Goal: Complete application form: Complete application form

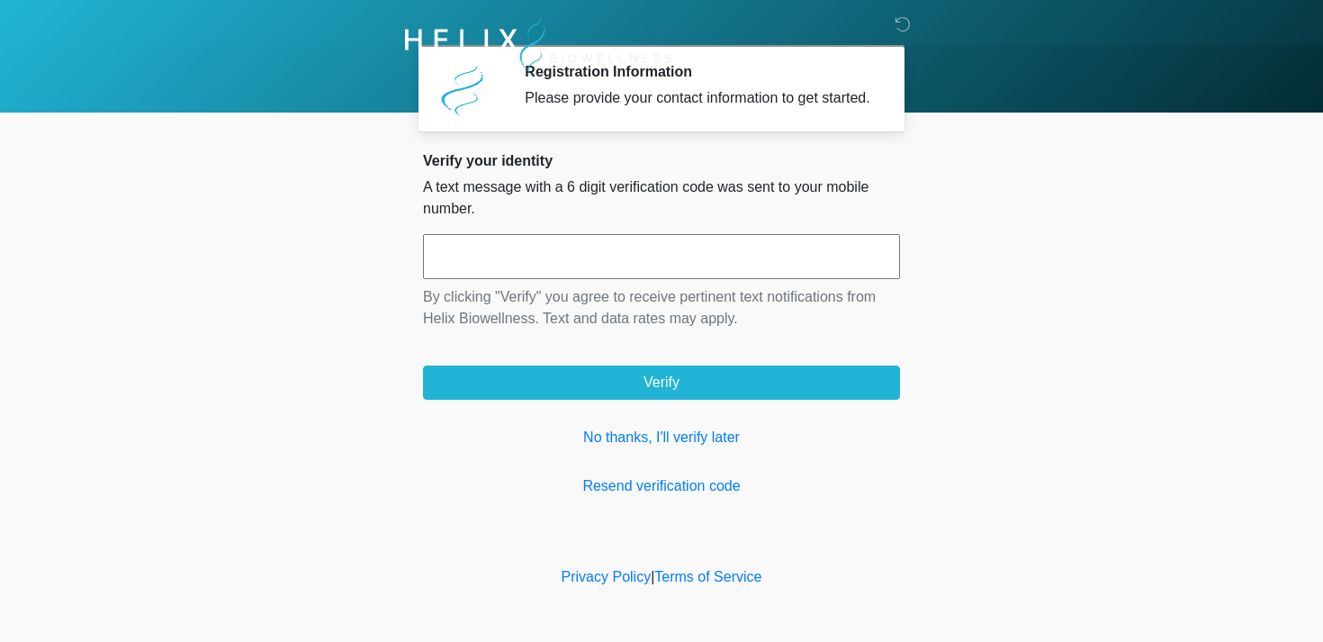
click at [714, 277] on input "text" at bounding box center [661, 256] width 477 height 45
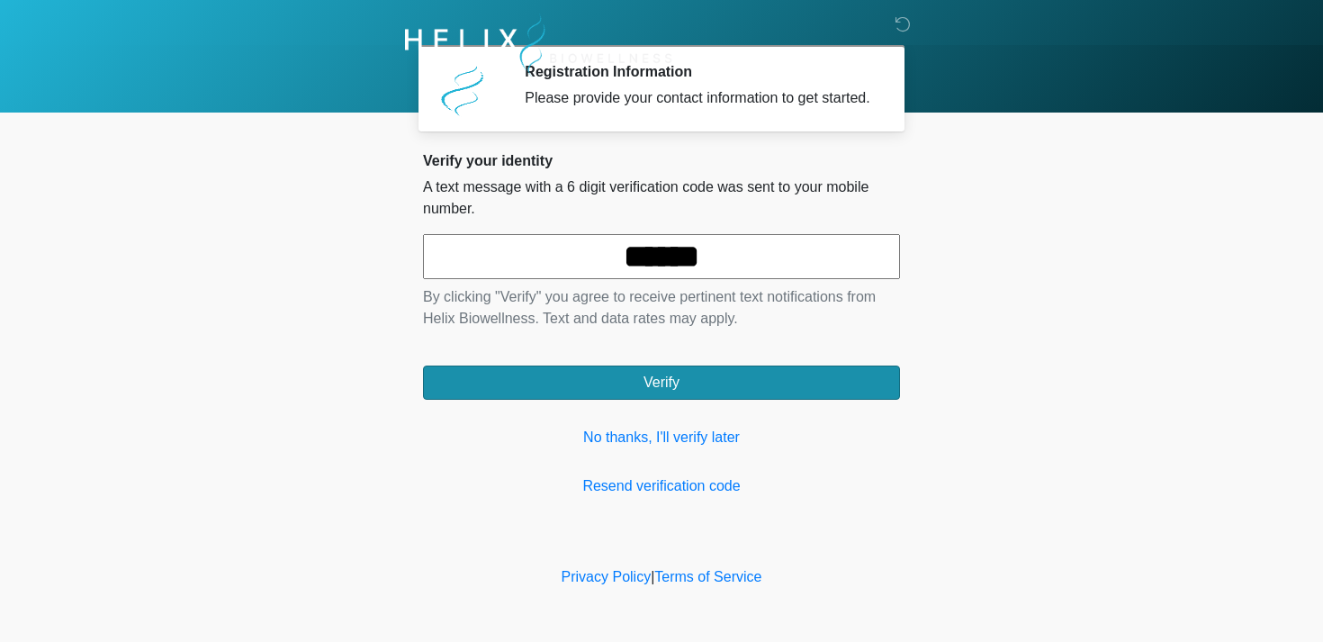
type input "******"
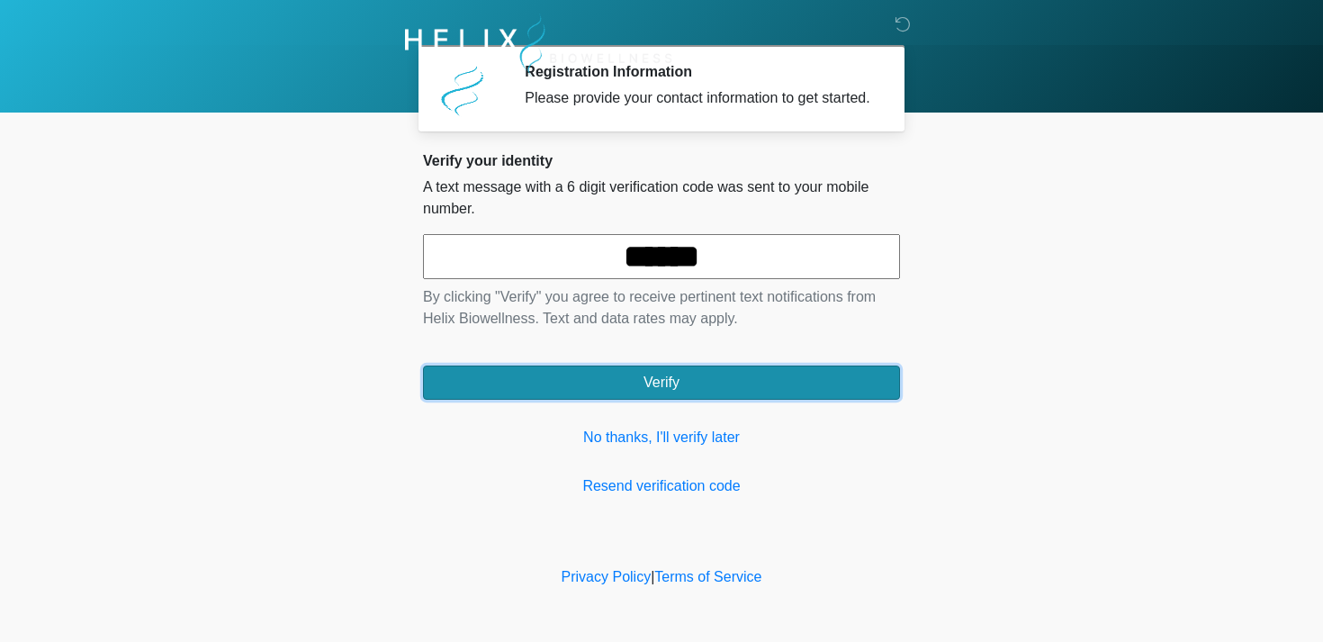
click at [717, 399] on button "Verify" at bounding box center [661, 382] width 477 height 34
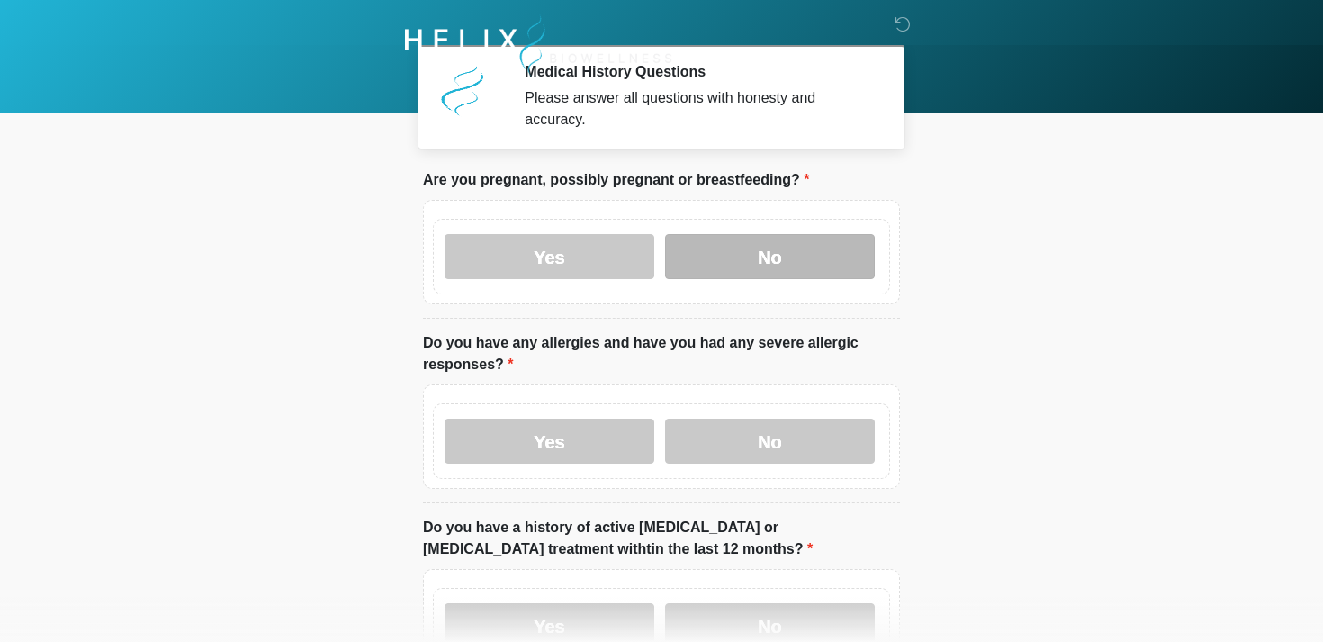
click at [730, 248] on label "No" at bounding box center [770, 256] width 210 height 45
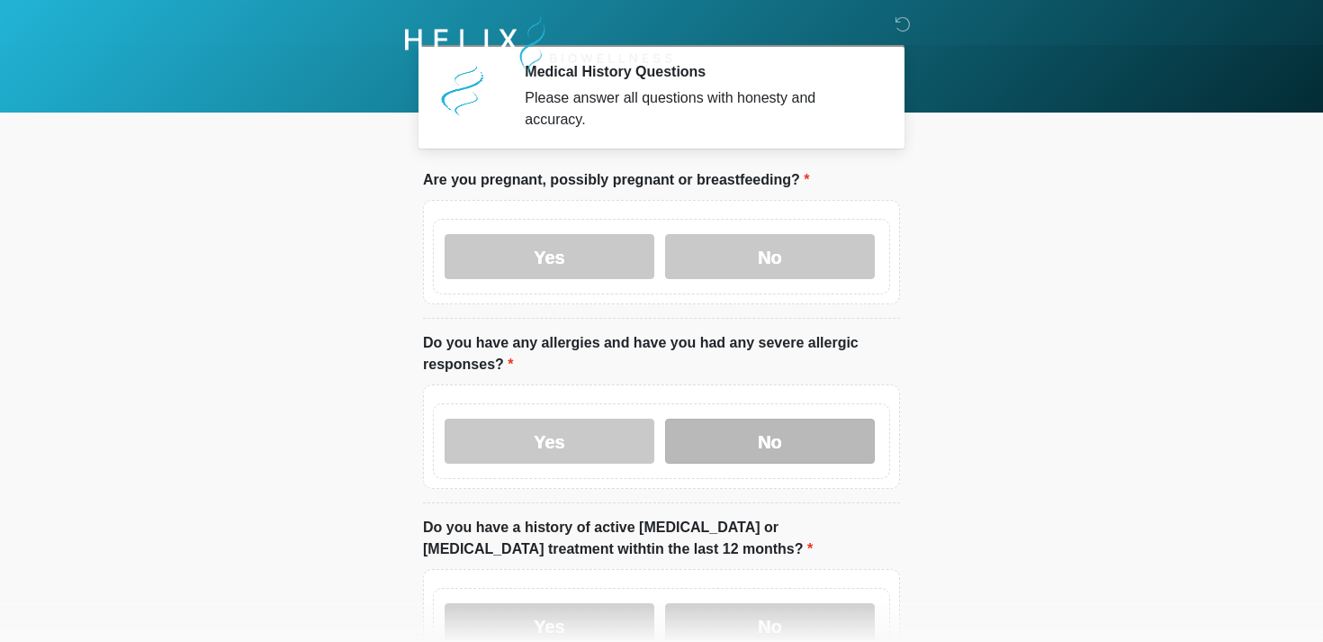
click at [742, 432] on label "No" at bounding box center [770, 441] width 210 height 45
click at [976, 460] on body "‎ ‎ Medical History Questions Please answer all questions with honesty and accu…" at bounding box center [661, 321] width 1323 height 642
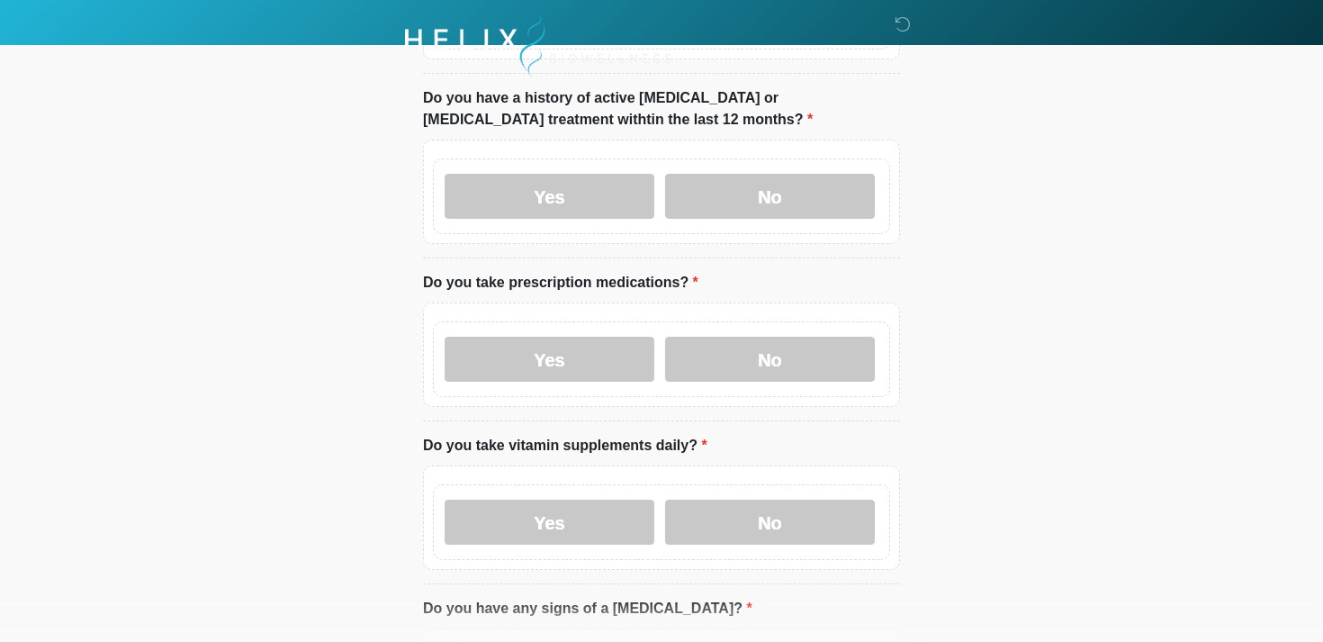
scroll to position [432, 0]
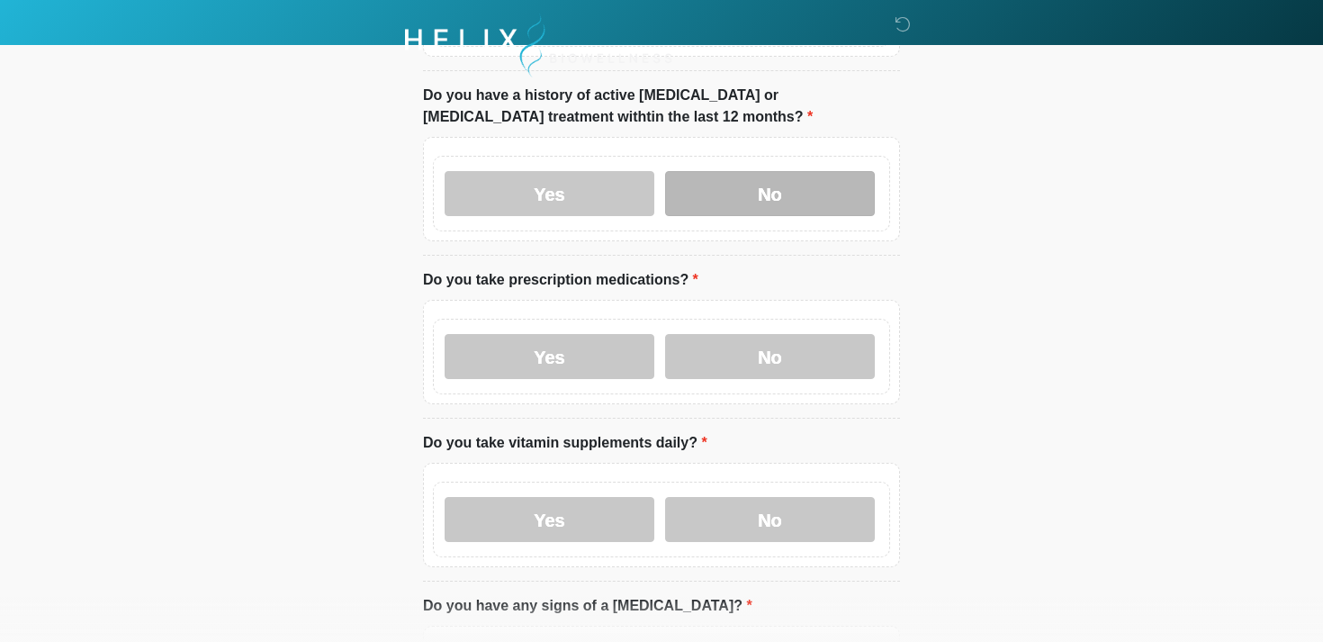
click at [823, 194] on label "No" at bounding box center [770, 193] width 210 height 45
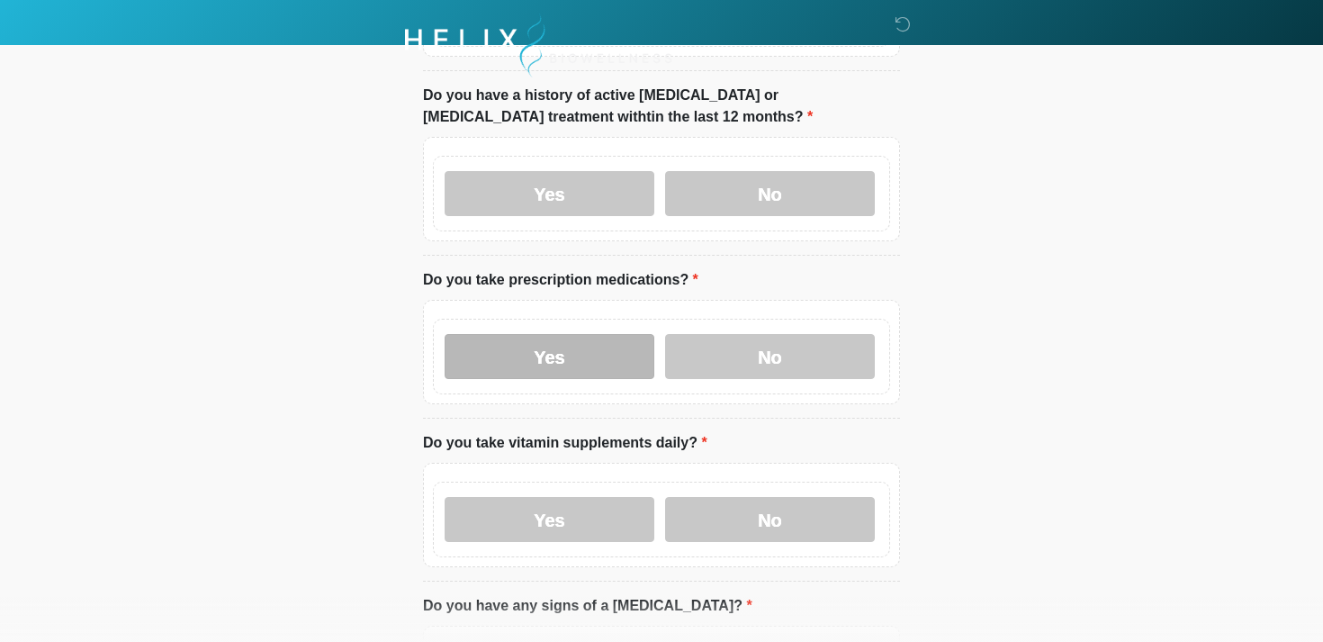
click at [595, 357] on label "Yes" at bounding box center [550, 356] width 210 height 45
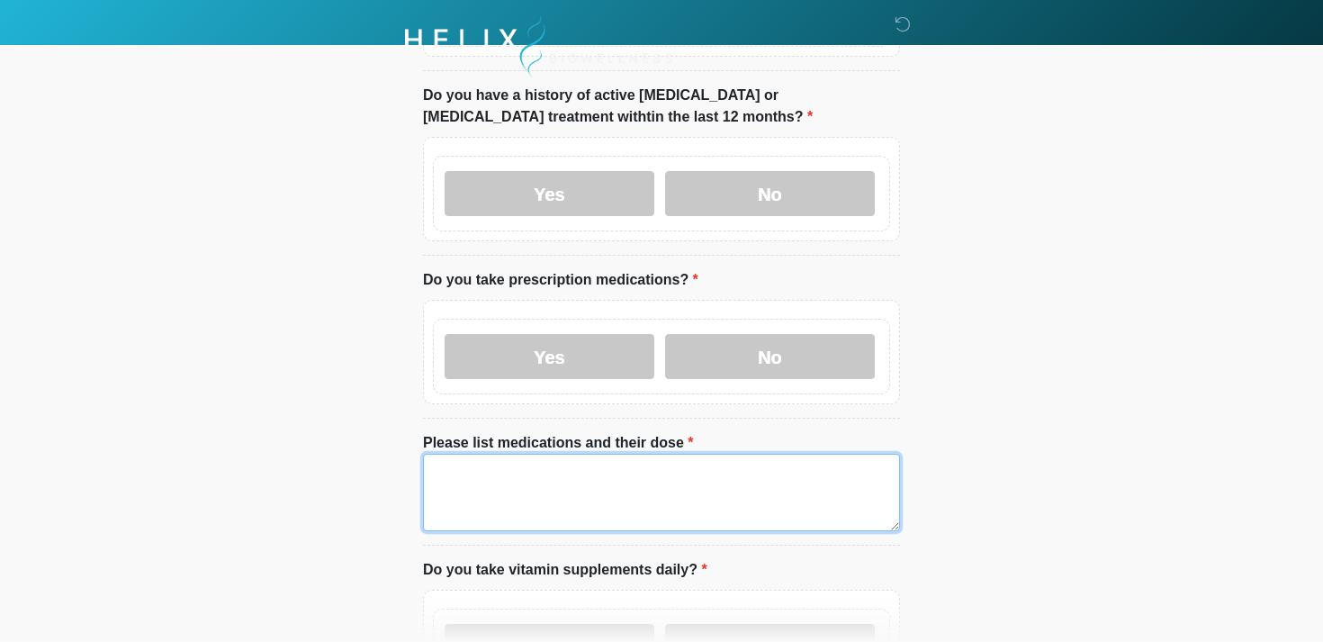
click at [599, 480] on textarea "Please list medications and their dose" at bounding box center [661, 492] width 477 height 77
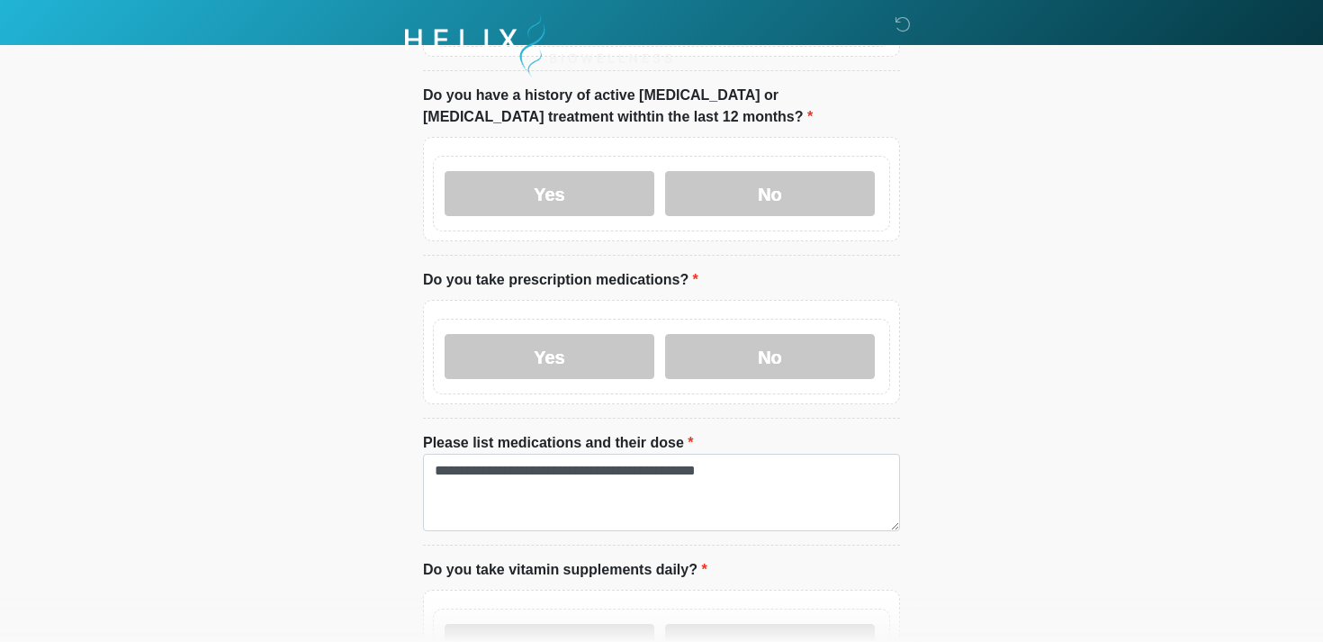
click at [864, 559] on li "Do you take vitamin supplements daily? Do you take vitamin supplements daily? Y…" at bounding box center [661, 633] width 477 height 149
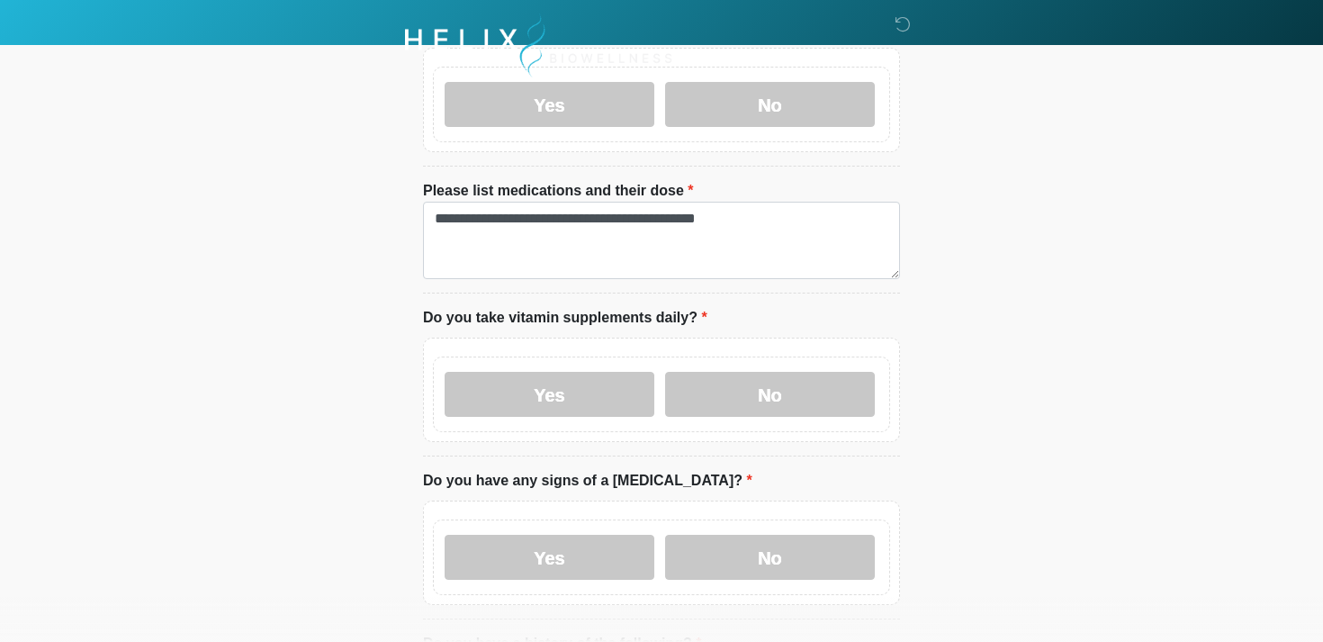
scroll to position [720, 0]
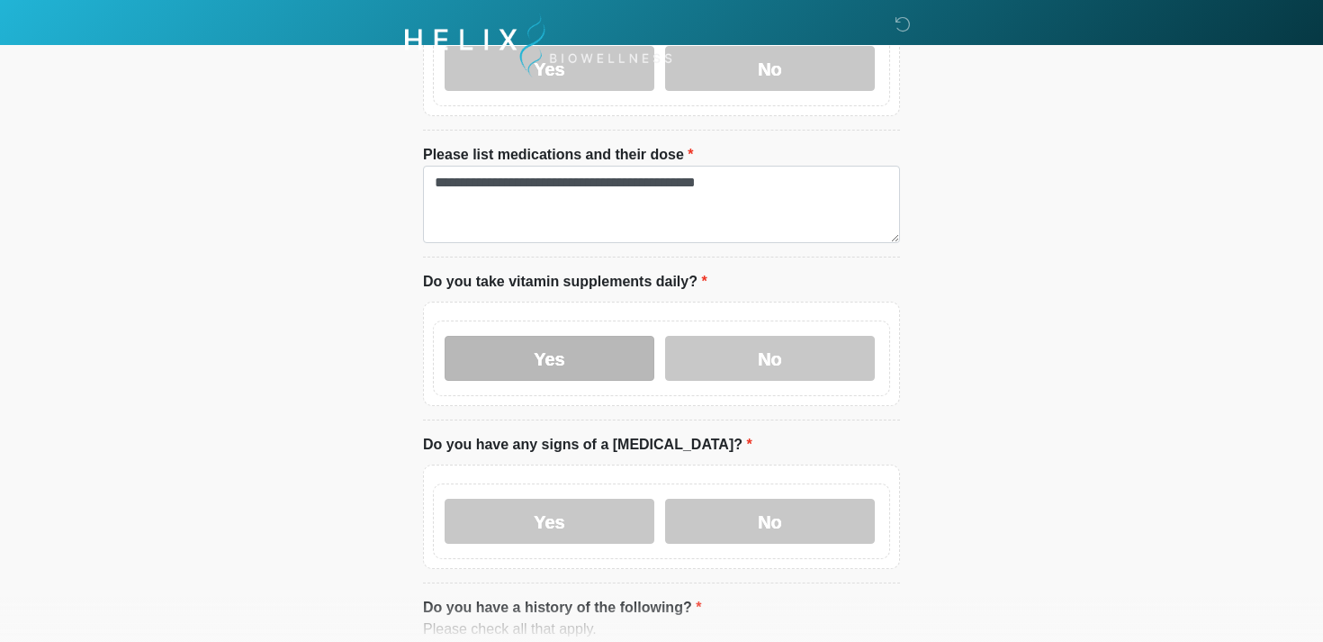
click at [564, 348] on label "Yes" at bounding box center [550, 358] width 210 height 45
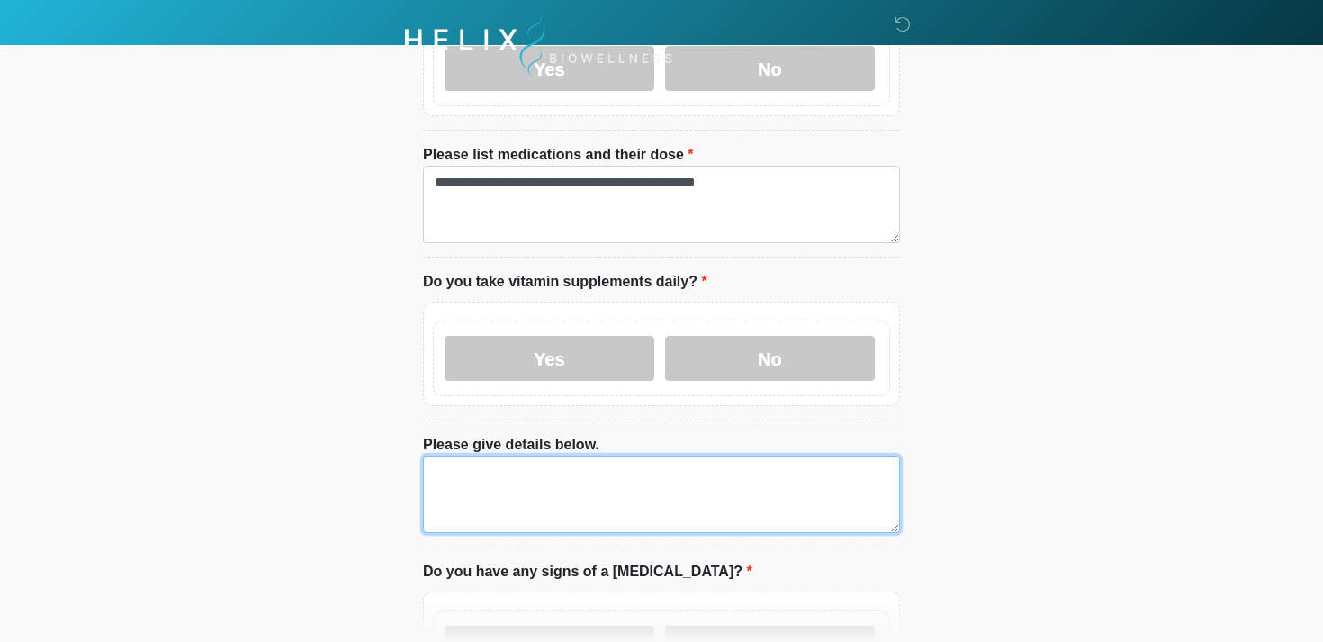
click at [548, 481] on textarea "Please give details below." at bounding box center [661, 493] width 477 height 77
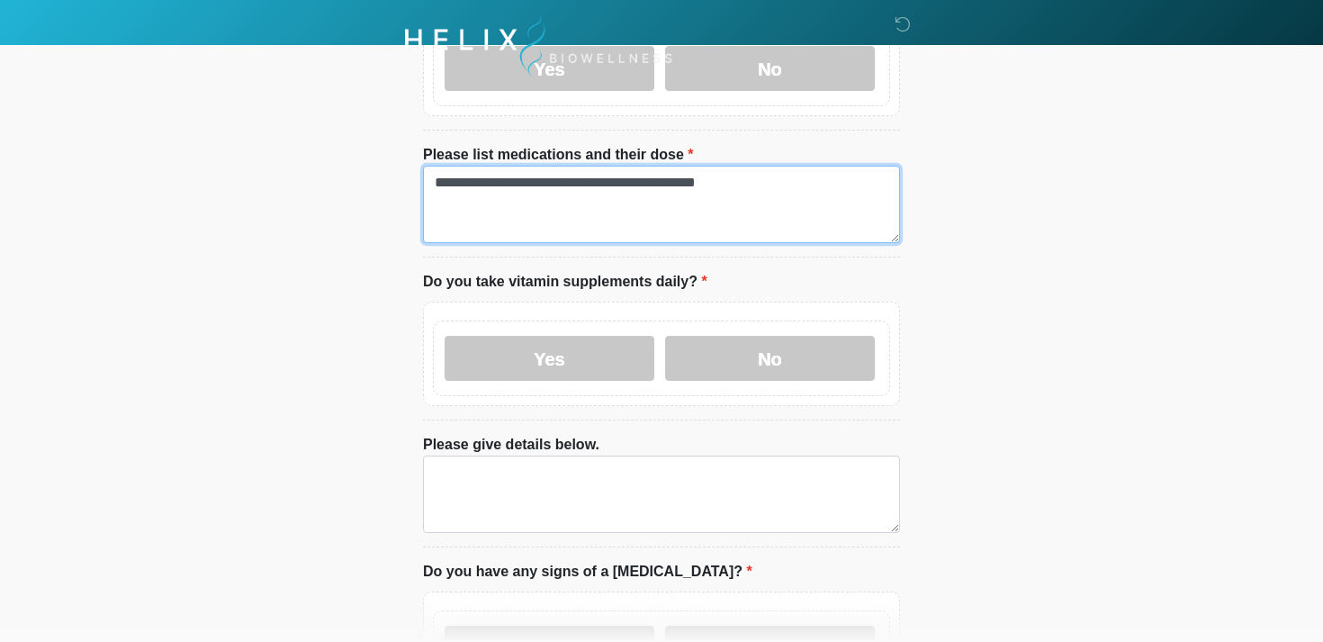
click at [488, 183] on textarea "**********" at bounding box center [661, 204] width 477 height 77
click at [483, 182] on textarea "**********" at bounding box center [661, 204] width 477 height 77
type textarea "**********"
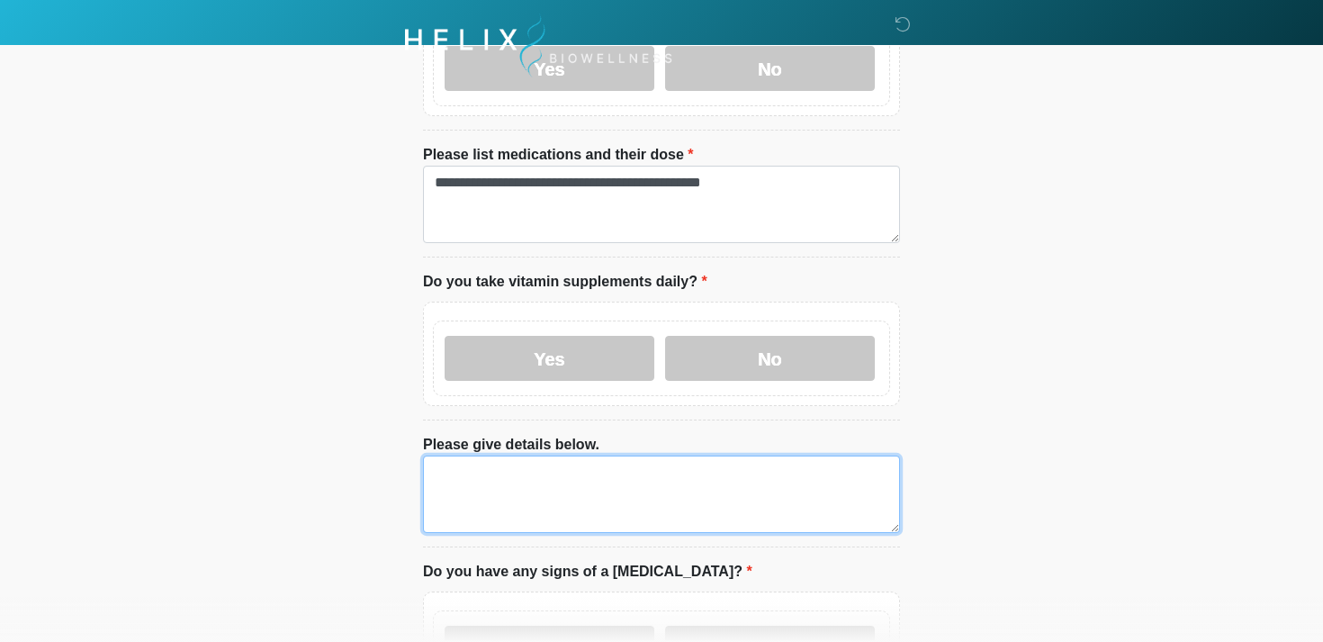
click at [489, 482] on textarea "Please give details below." at bounding box center [661, 493] width 477 height 77
type textarea "*********"
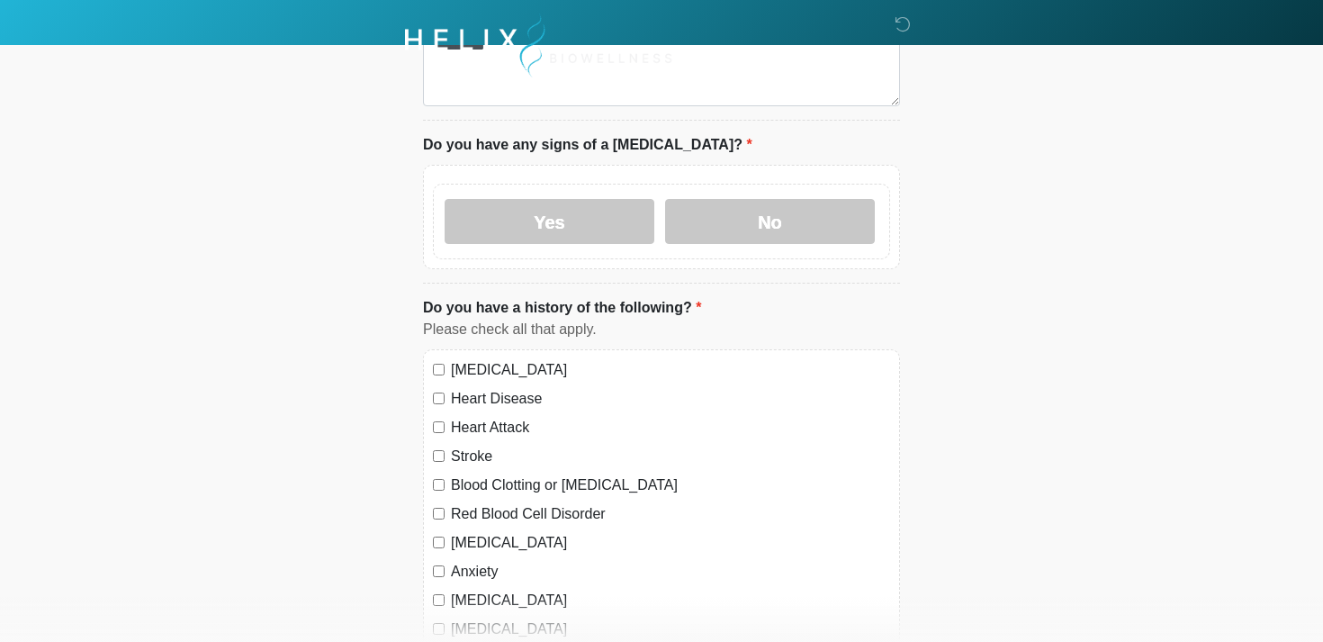
scroll to position [1152, 0]
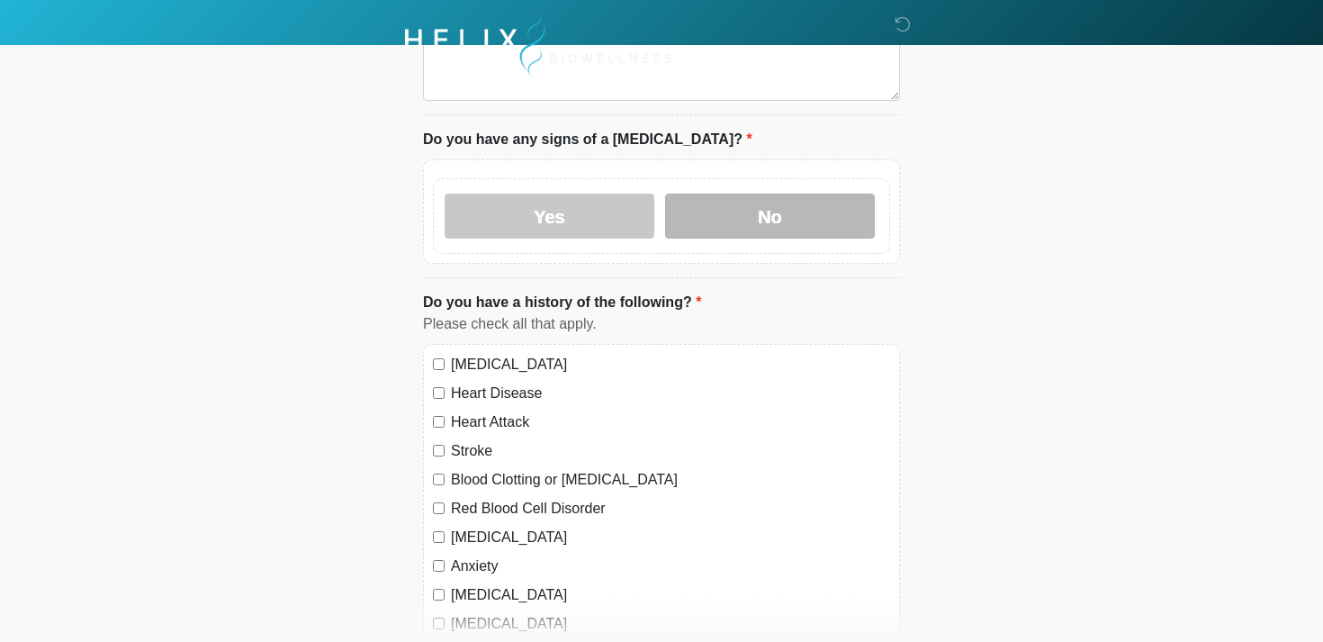
click at [714, 210] on label "No" at bounding box center [770, 216] width 210 height 45
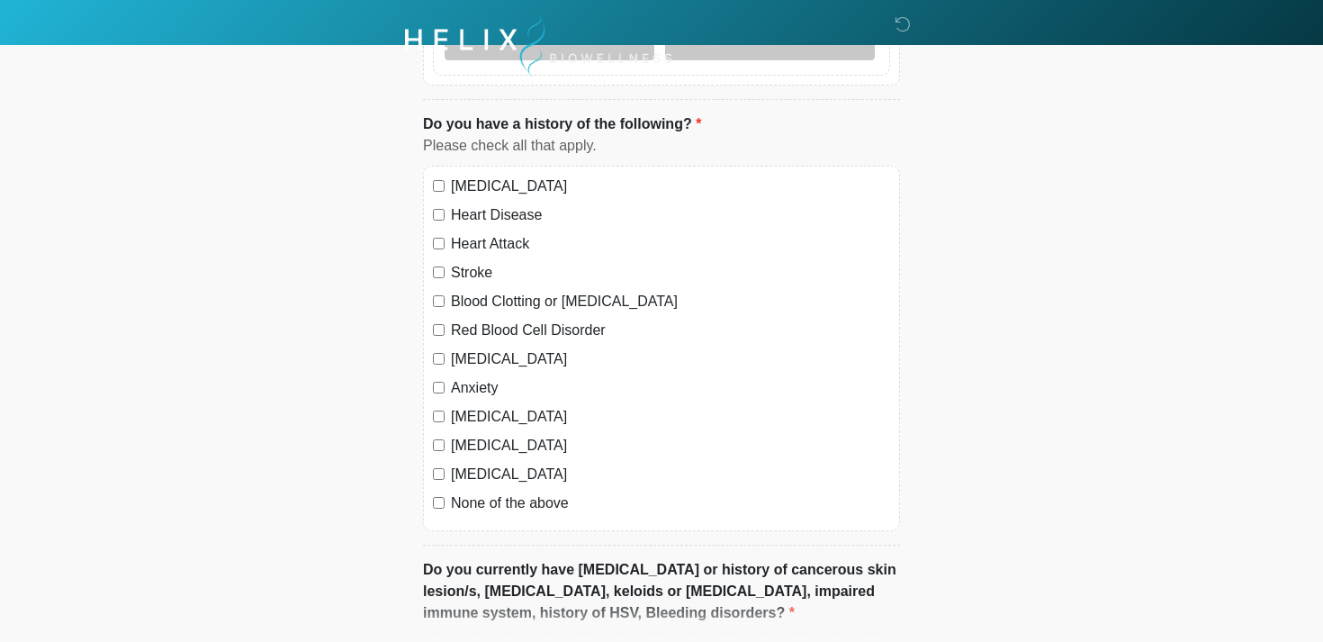
scroll to position [1332, 0]
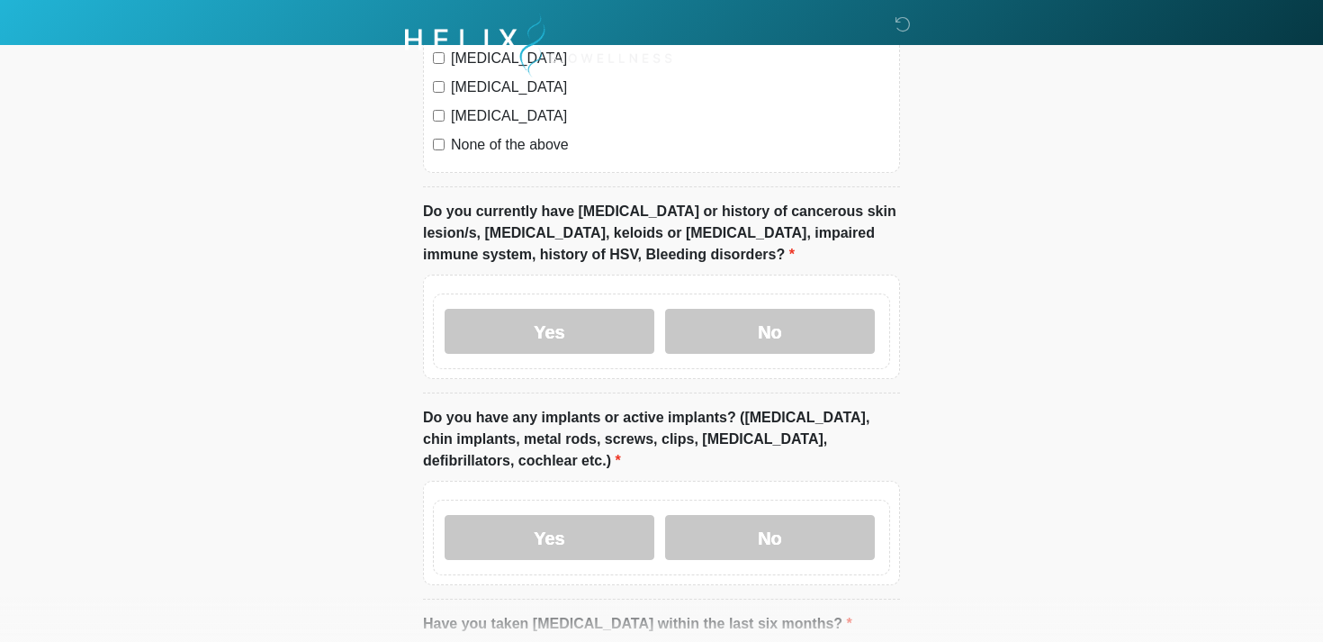
scroll to position [1692, 0]
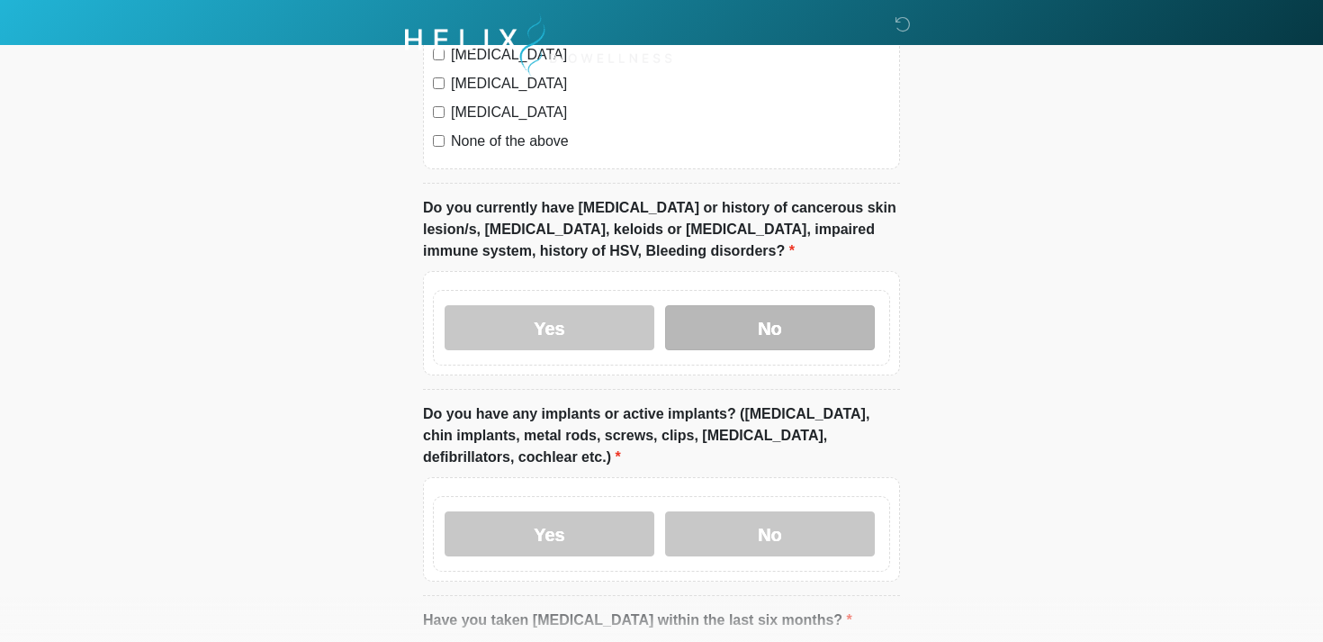
click at [726, 318] on label "No" at bounding box center [770, 327] width 210 height 45
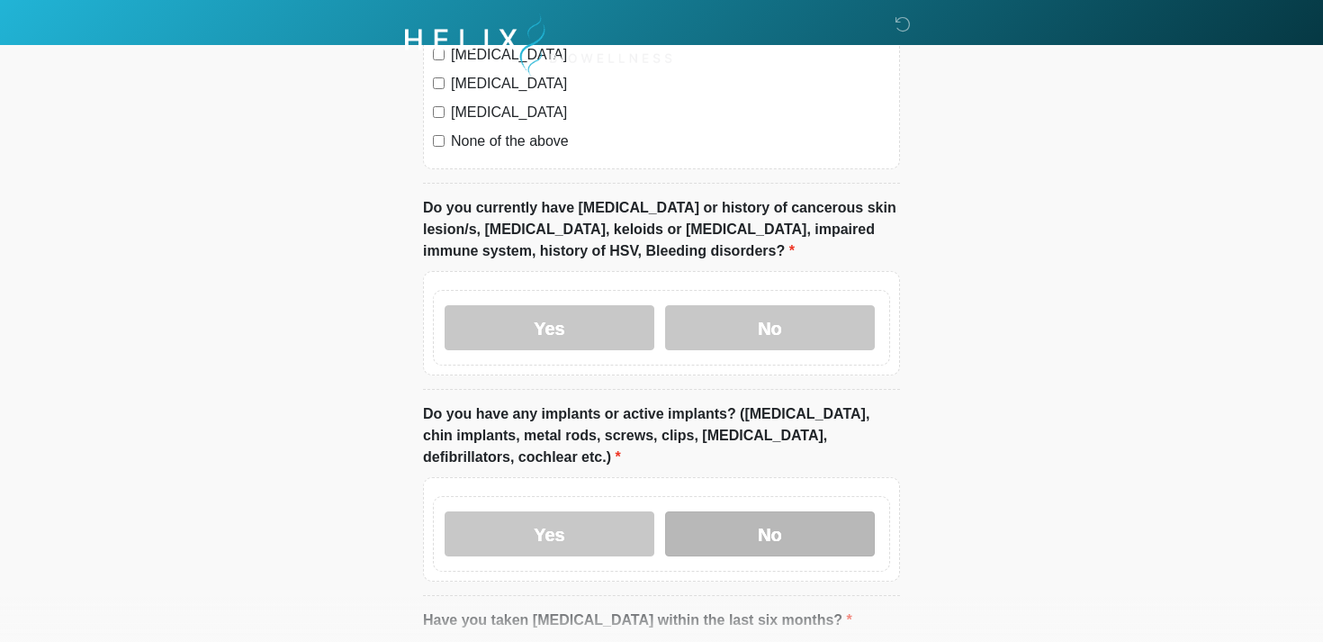
click at [735, 528] on label "No" at bounding box center [770, 533] width 210 height 45
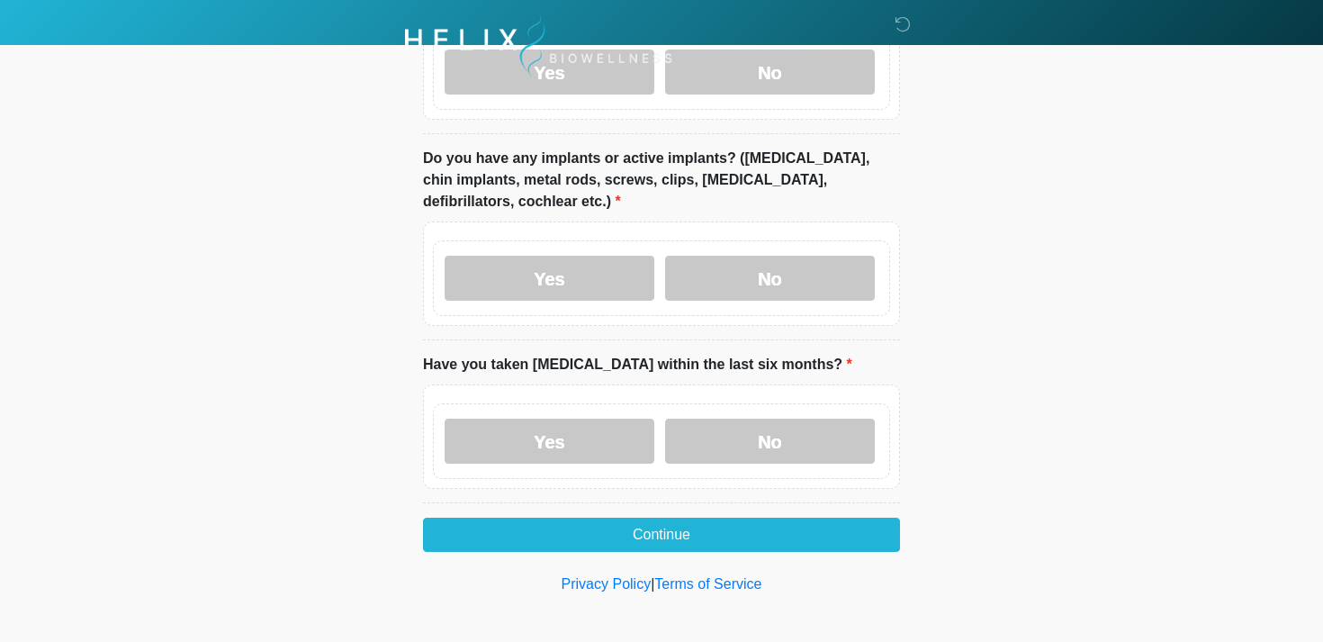
scroll to position [1950, 0]
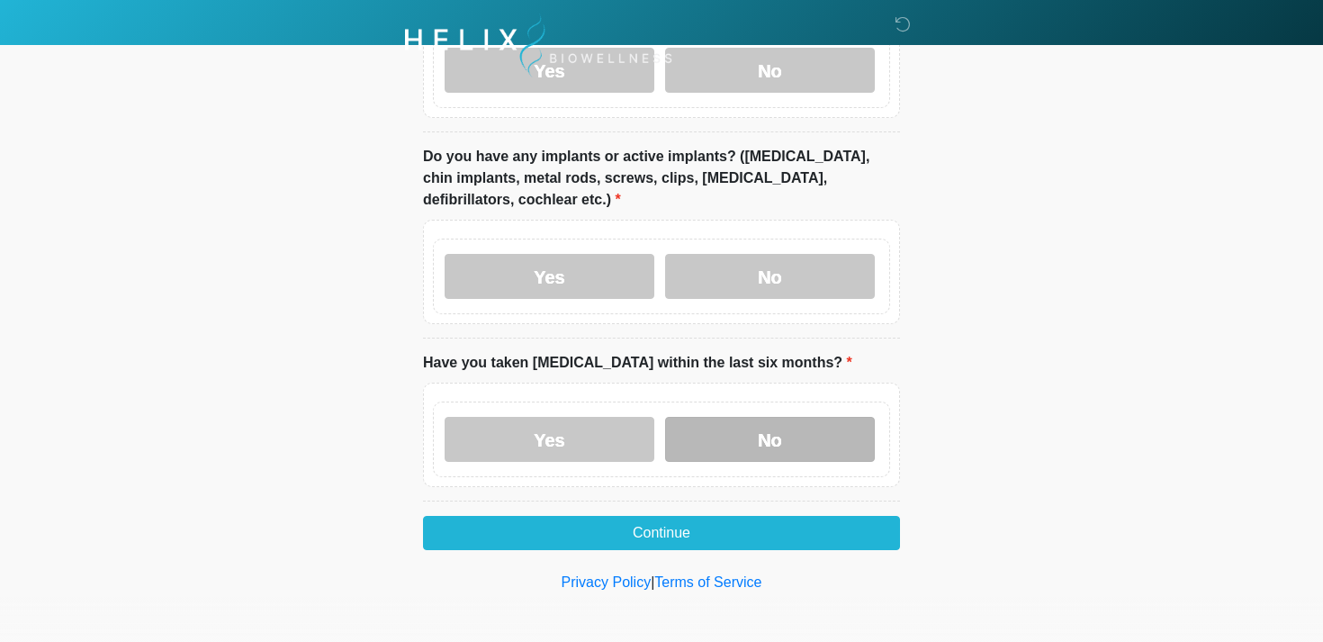
click at [769, 437] on label "No" at bounding box center [770, 439] width 210 height 45
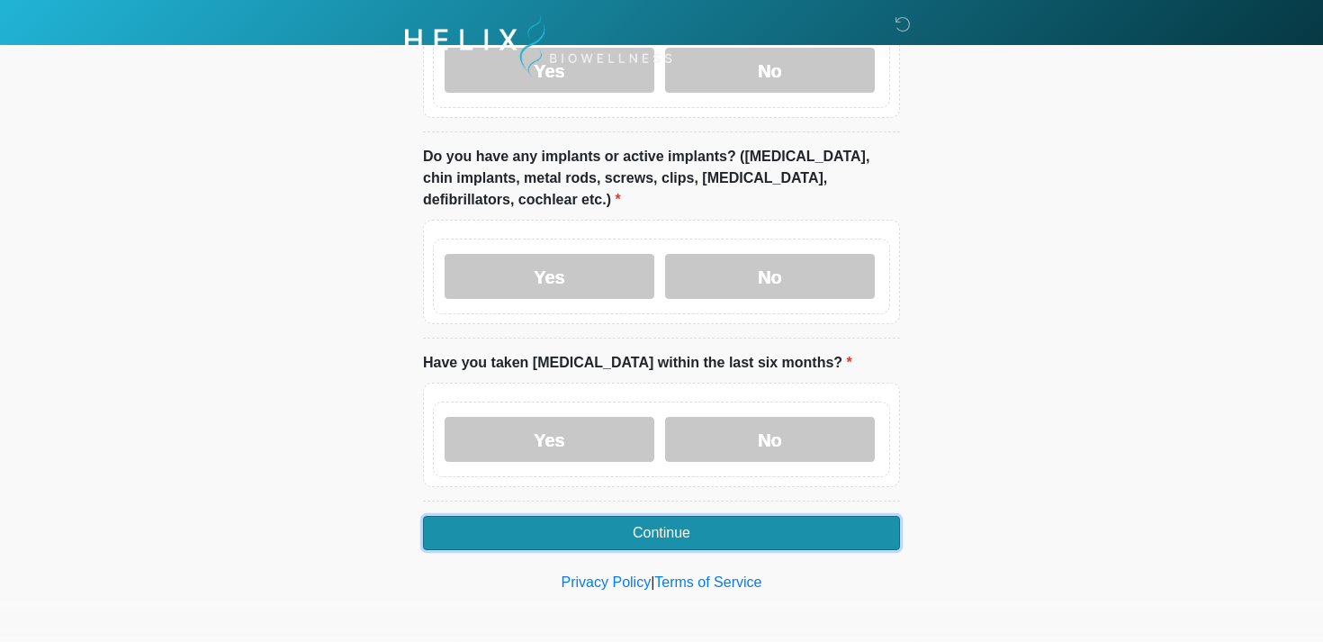
click at [785, 533] on button "Continue" at bounding box center [661, 533] width 477 height 34
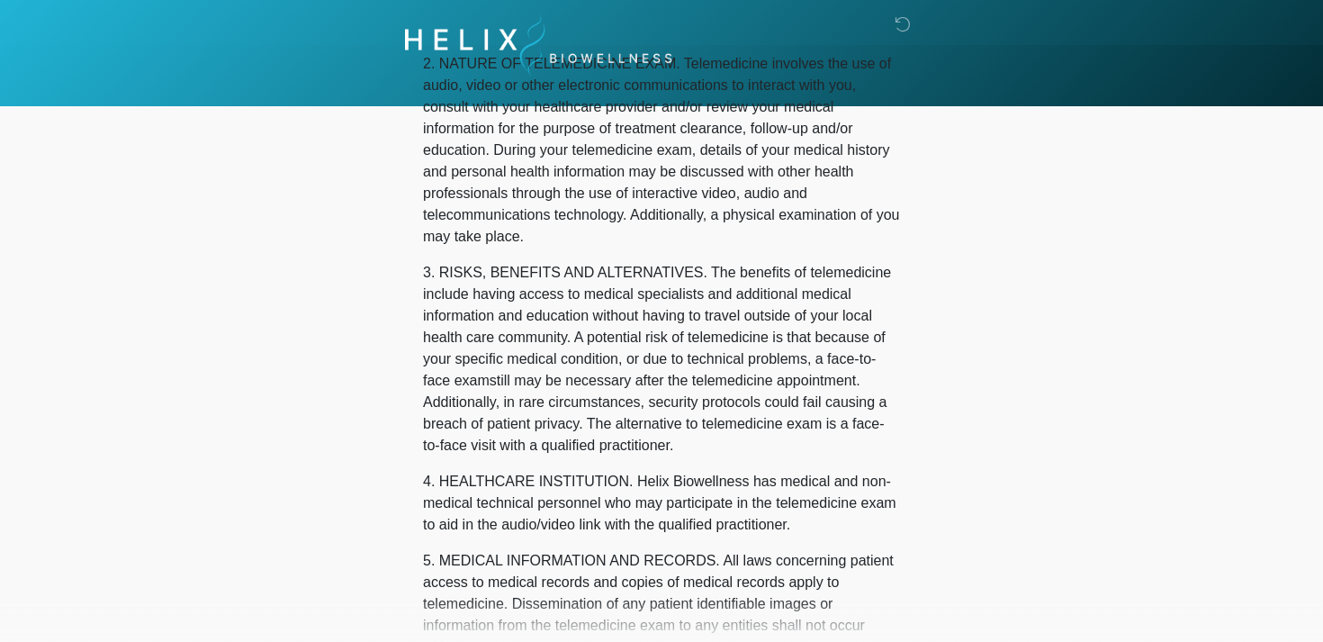
scroll to position [0, 0]
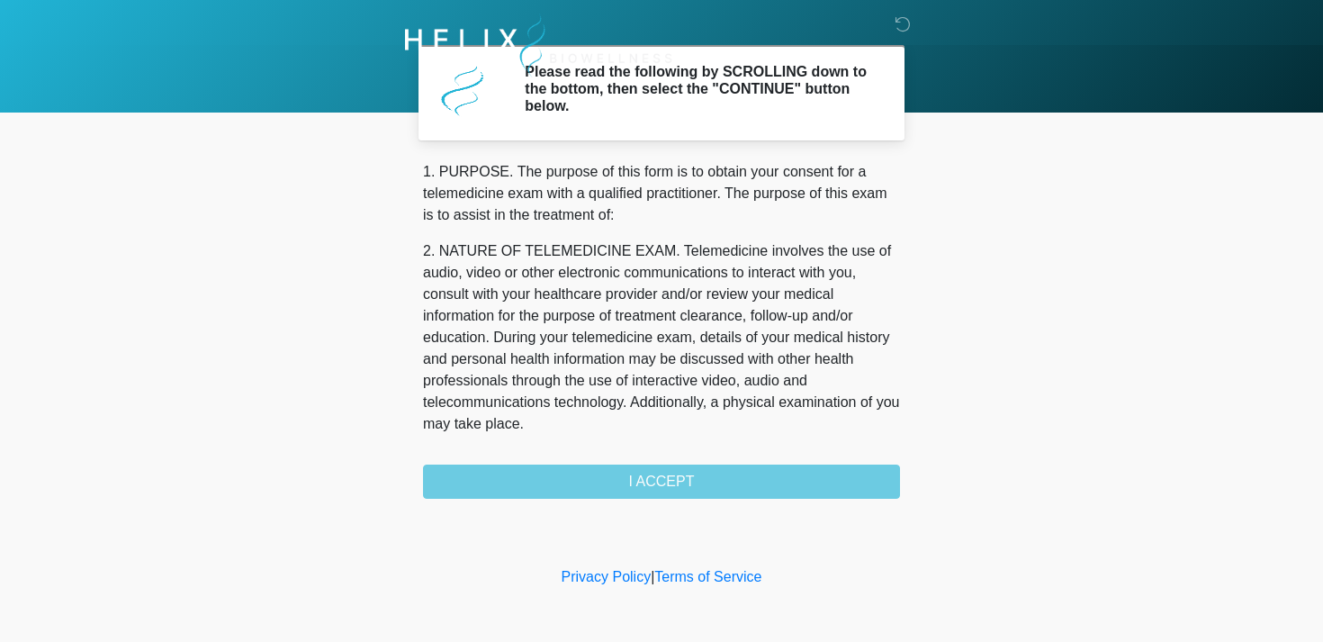
click at [785, 482] on div "1. PURPOSE. The purpose of this form is to obtain your consent for a telemedici…" at bounding box center [661, 330] width 477 height 338
click at [645, 485] on div "1. PURPOSE. The purpose of this form is to obtain your consent for a telemedici…" at bounding box center [661, 330] width 477 height 338
click at [693, 323] on p "2. NATURE OF TELEMEDICINE EXAM. Telemedicine involves the use of audio, video o…" at bounding box center [661, 337] width 477 height 194
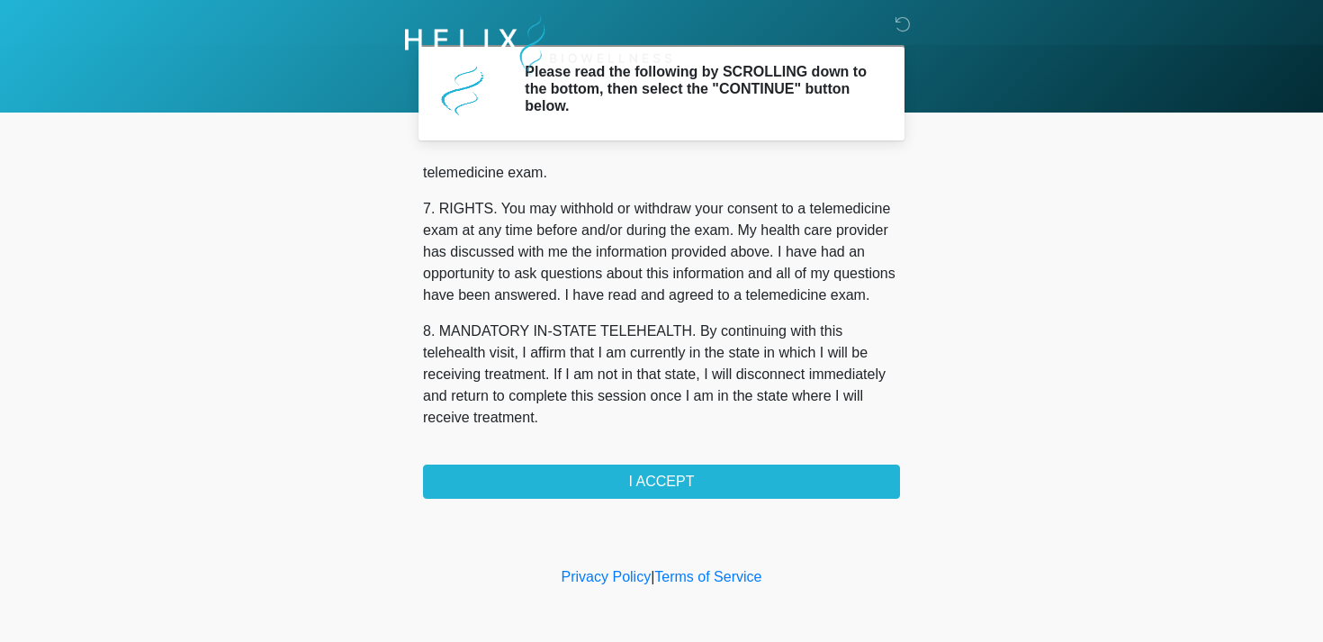
scroll to position [762, 0]
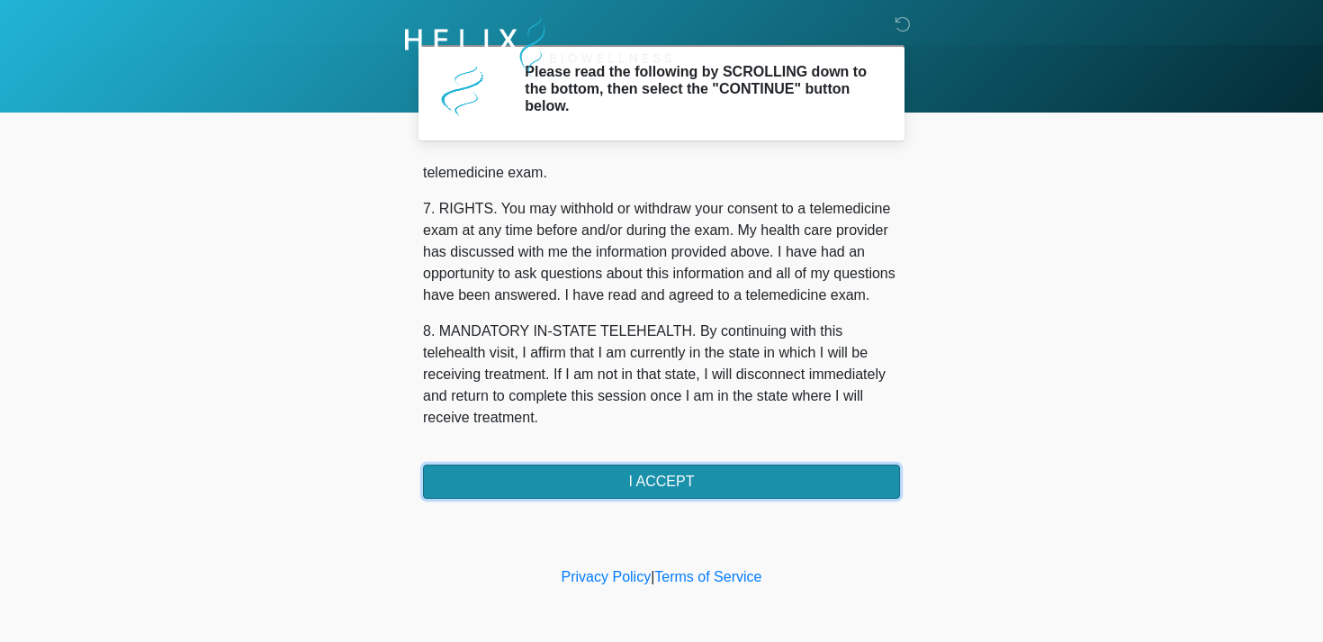
click at [683, 490] on button "I ACCEPT" at bounding box center [661, 481] width 477 height 34
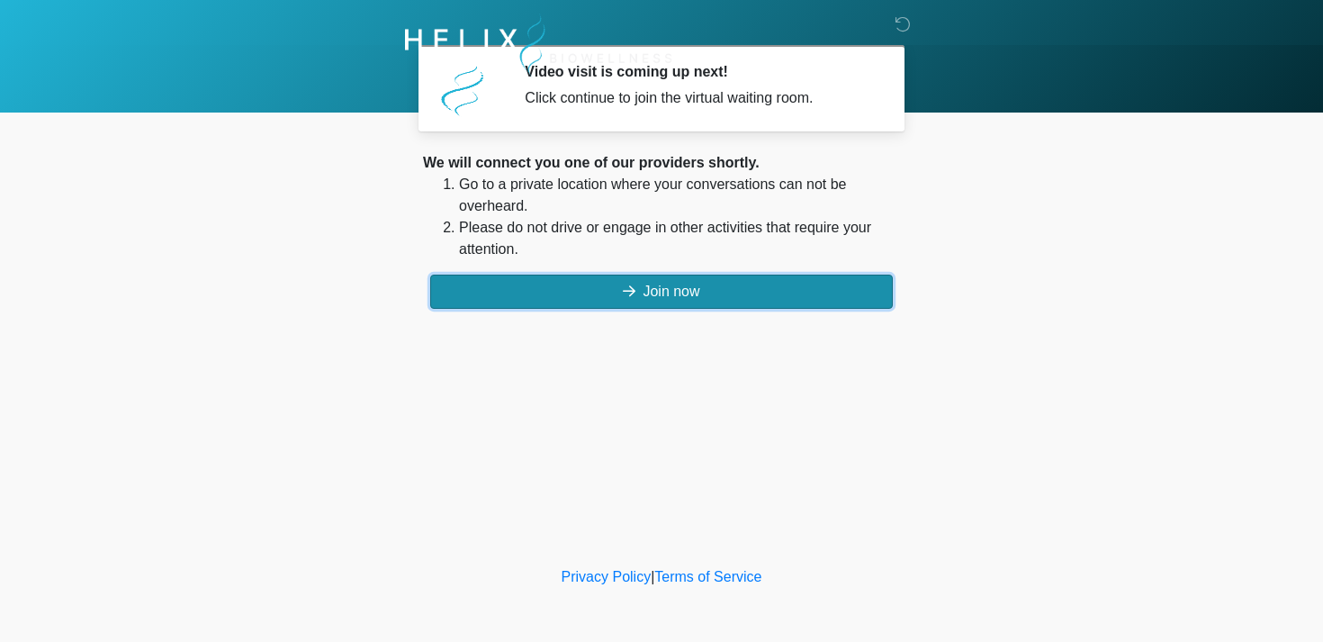
click at [732, 293] on button "Join now" at bounding box center [661, 292] width 463 height 34
